Goal: Ask a question: Seek information or help from site administrators or community

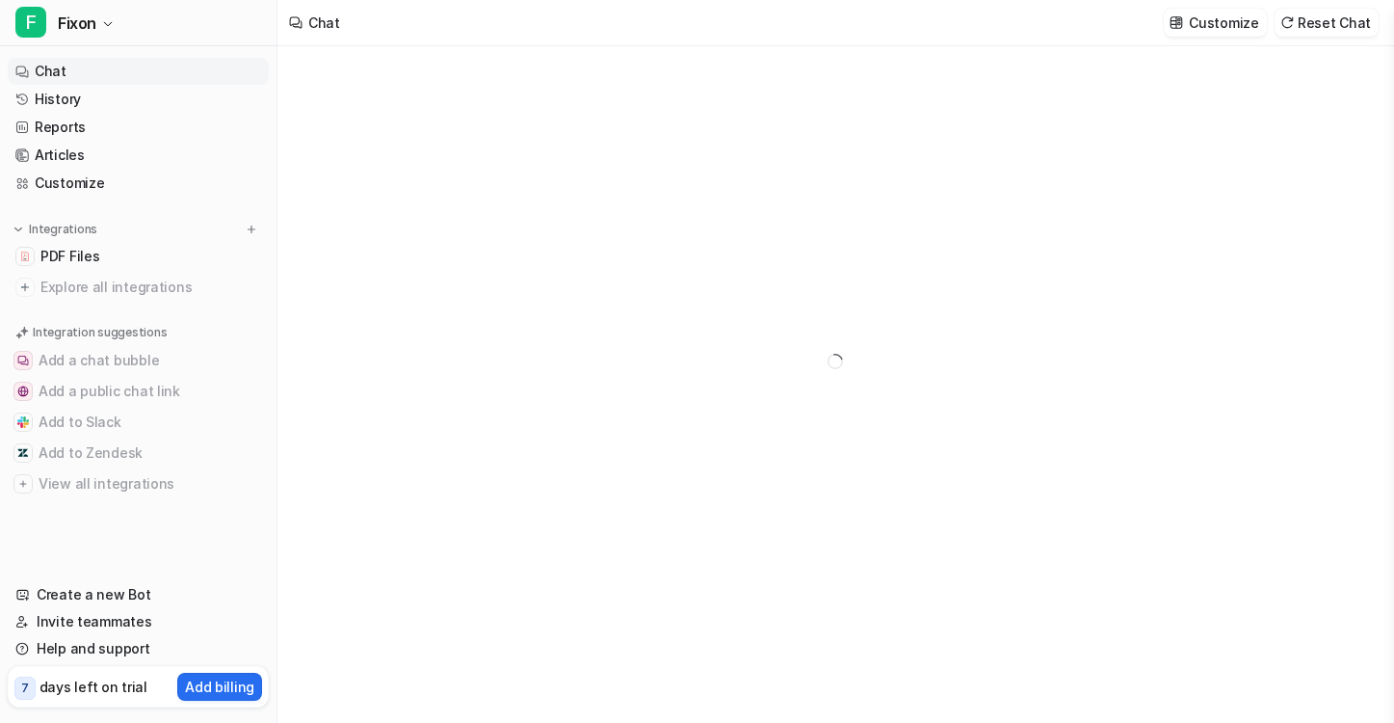
type textarea "**********"
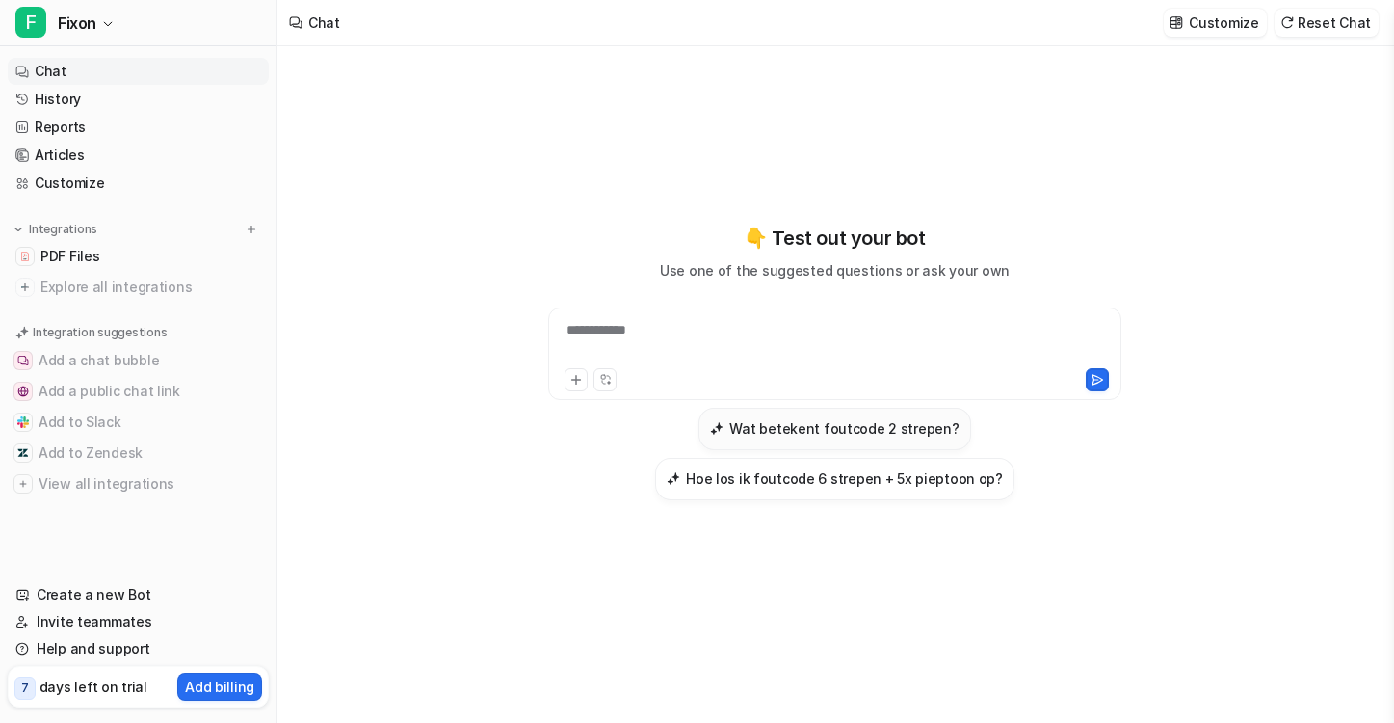
click at [793, 425] on h3 "Wat betekent foutcode 2 strepen?" at bounding box center [843, 428] width 229 height 20
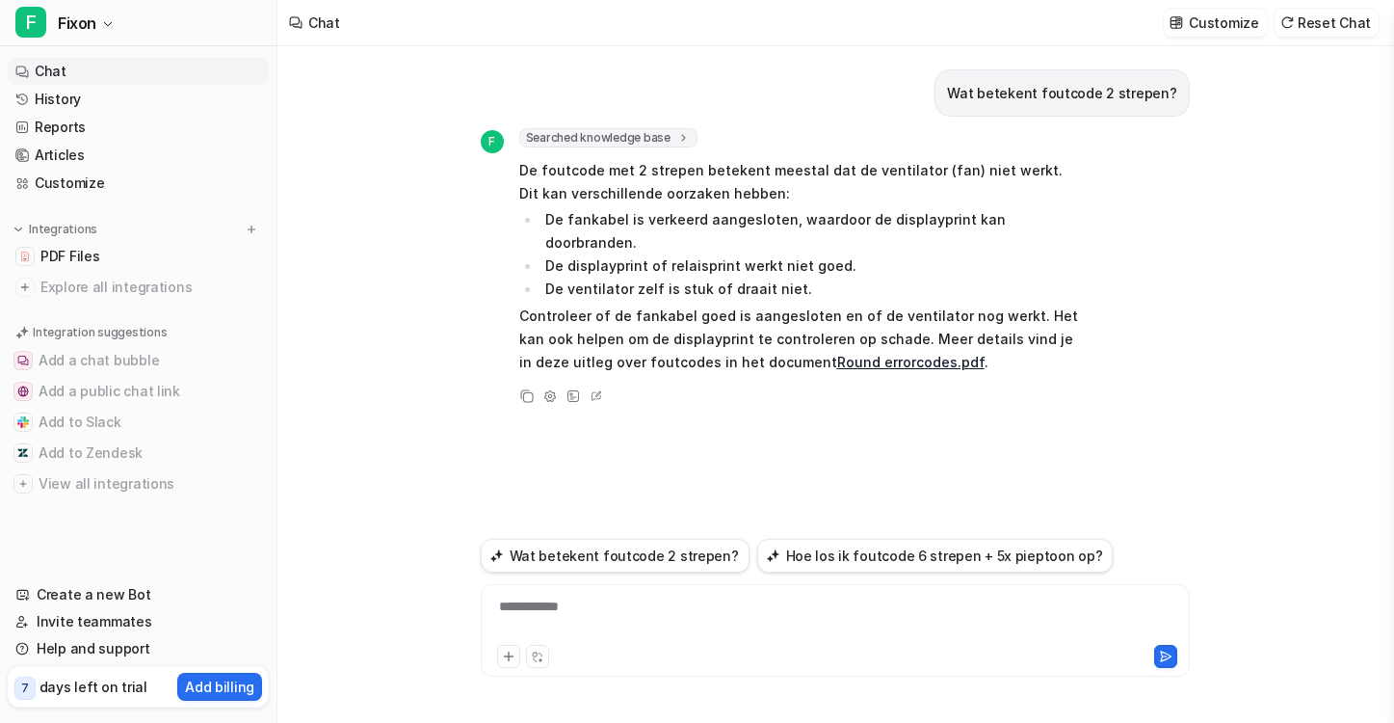
click at [856, 354] on link "Round errorcodes.pdf" at bounding box center [910, 362] width 147 height 16
